Goal: Use online tool/utility

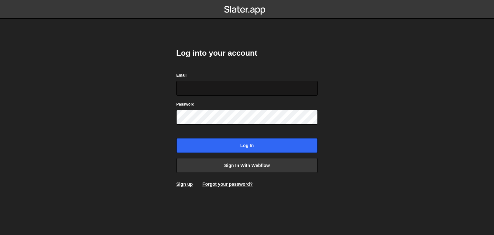
type input "[PERSON_NAME][EMAIL_ADDRESS][PERSON_NAME][DOMAIN_NAME]"
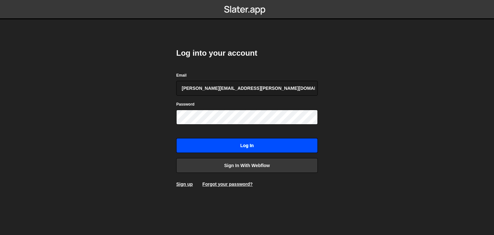
click at [243, 142] on input "Log in" at bounding box center [246, 145] width 141 height 15
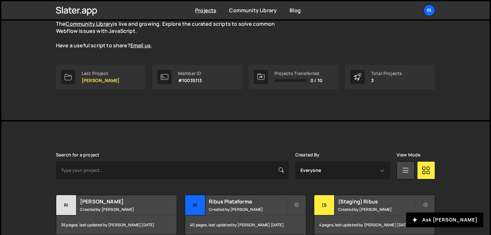
scroll to position [96, 0]
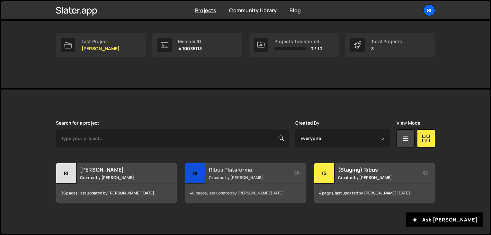
click at [258, 176] on small "Created by [PERSON_NAME]" at bounding box center [247, 176] width 77 height 5
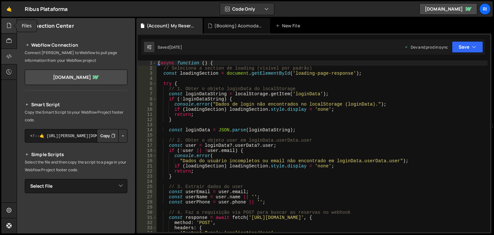
click at [6, 27] on div at bounding box center [9, 25] width 16 height 15
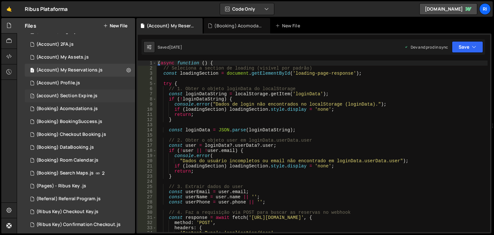
scroll to position [32, 0]
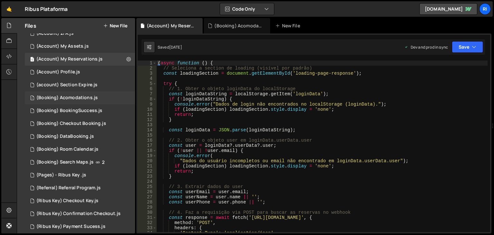
click at [80, 97] on div "(Booking) Acomodations.js" at bounding box center [66, 98] width 61 height 6
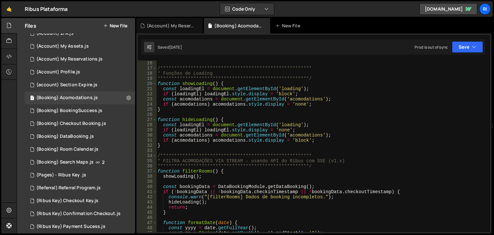
scroll to position [0, 0]
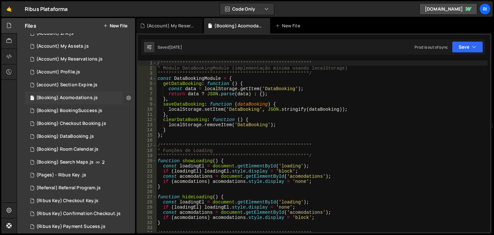
click at [126, 99] on icon at bounding box center [128, 97] width 4 height 6
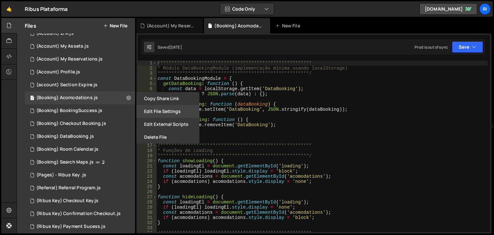
click at [172, 114] on button "Edit File Settings" at bounding box center [167, 111] width 63 height 13
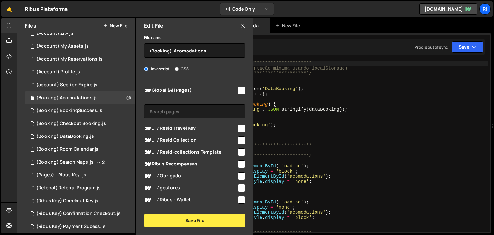
click at [246, 25] on div "Edit File" at bounding box center [194, 25] width 117 height 15
click at [243, 29] on div "Edit File" at bounding box center [194, 25] width 117 height 15
click at [240, 26] on icon at bounding box center [242, 25] width 5 height 7
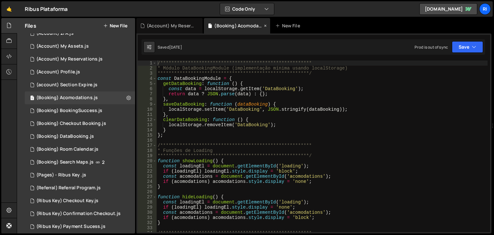
drag, startPoint x: 245, startPoint y: 28, endPoint x: 240, endPoint y: 26, distance: 5.1
click at [240, 26] on div "(Booking) Acomodations.js" at bounding box center [238, 25] width 48 height 6
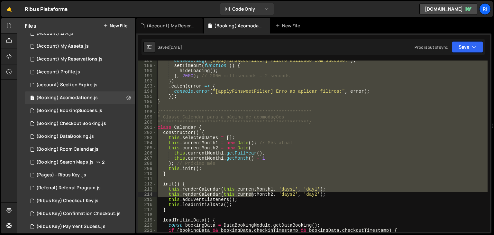
scroll to position [1099, 0]
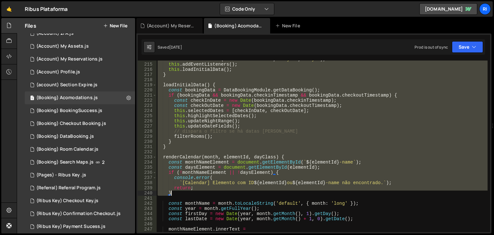
drag, startPoint x: 158, startPoint y: 62, endPoint x: 248, endPoint y: 188, distance: 155.1
click at [249, 191] on div "this . renderCalendar ( this . currentMonth2 , 'days2' , 'day2' ) ; this . addE…" at bounding box center [321, 148] width 331 height 182
click at [265, 145] on div "this . renderCalendar ( this . currentMonth2 , 'days2' , 'day2' ) ; this . addE…" at bounding box center [321, 145] width 331 height 171
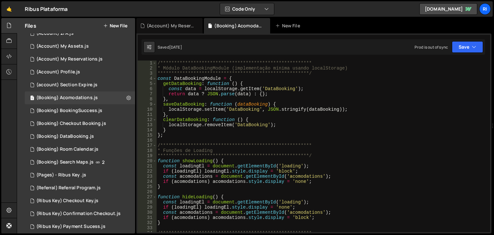
scroll to position [0, 0]
type textarea "]);"
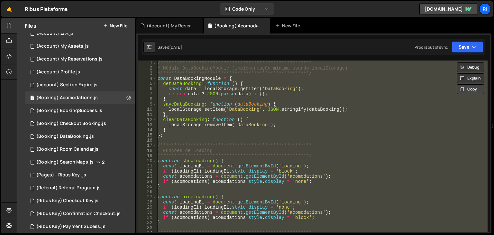
click at [468, 86] on button "Copy" at bounding box center [470, 89] width 28 height 10
